Goal: Find specific page/section

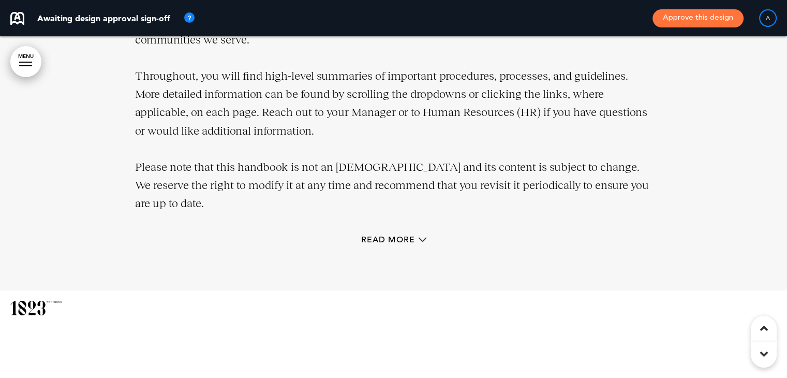
scroll to position [1346, 0]
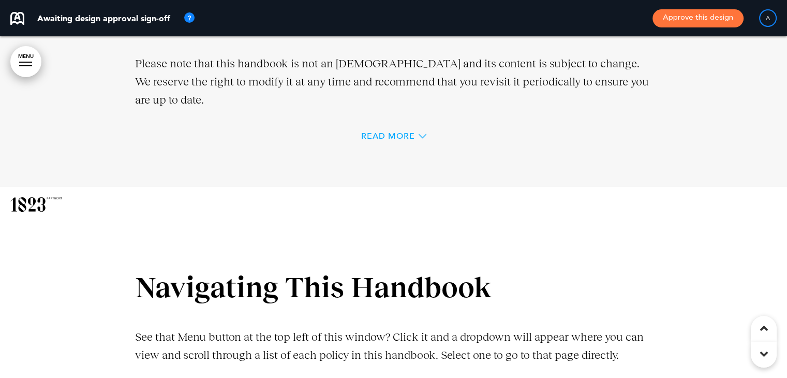
click at [419, 139] on icon at bounding box center [423, 136] width 8 height 8
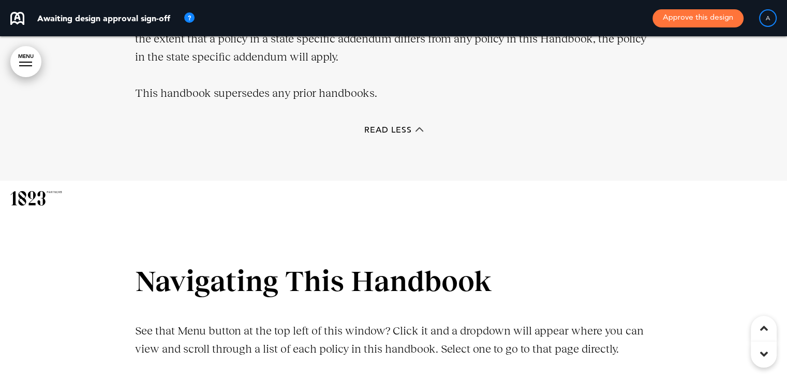
click at [412, 130] on div "Read Less" at bounding box center [393, 130] width 59 height 8
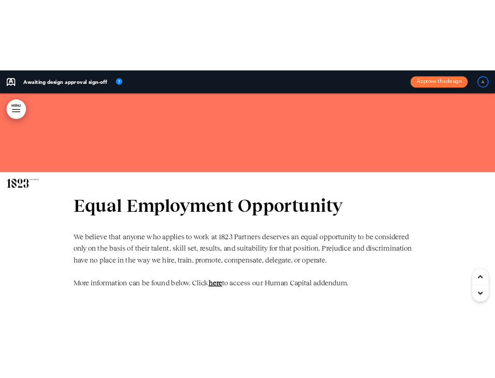
scroll to position [2605, 0]
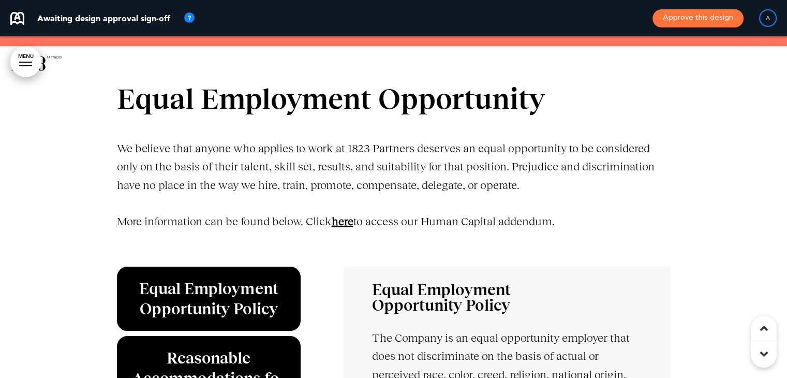
click at [351, 221] on link "﻿here" at bounding box center [343, 221] width 22 height 13
click at [352, 220] on link "﻿here" at bounding box center [343, 221] width 22 height 13
click at [352, 218] on link "﻿here" at bounding box center [343, 221] width 22 height 13
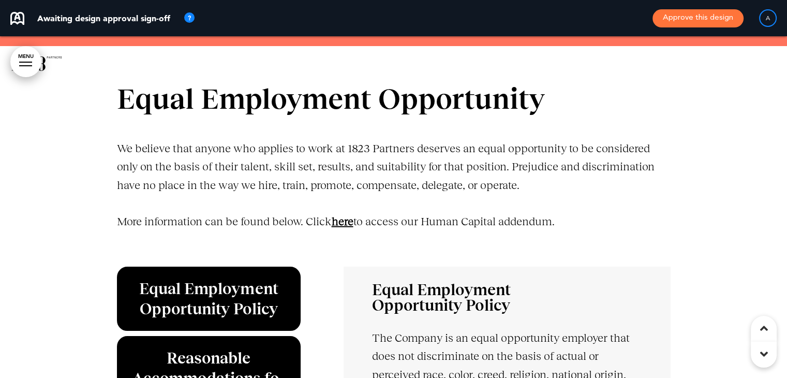
click at [352, 218] on link "﻿here" at bounding box center [343, 221] width 22 height 13
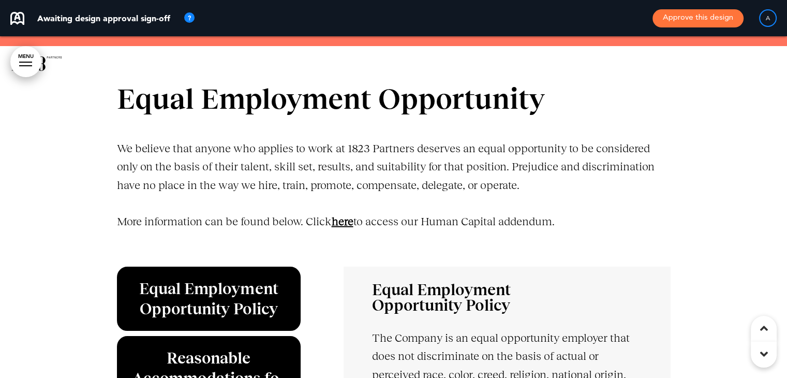
click at [352, 218] on link "﻿here" at bounding box center [343, 221] width 22 height 13
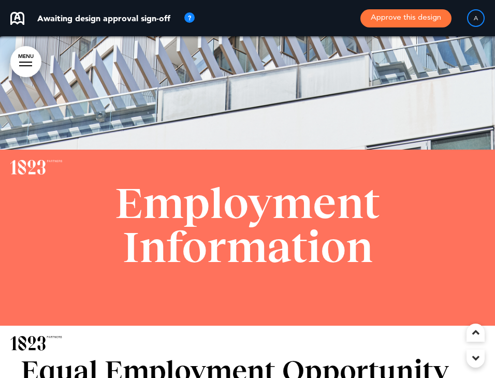
scroll to position [2036, 0]
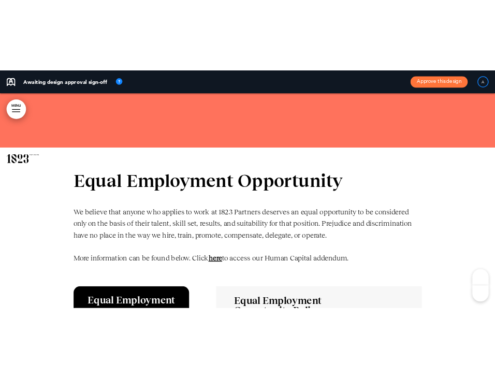
scroll to position [2640, 0]
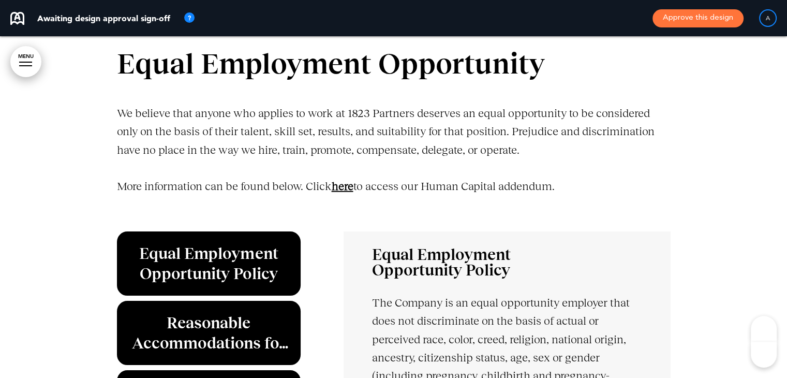
click at [348, 185] on link "﻿here" at bounding box center [343, 186] width 22 height 13
click at [348, 184] on link "﻿here" at bounding box center [343, 186] width 22 height 13
